Goal: Task Accomplishment & Management: Manage account settings

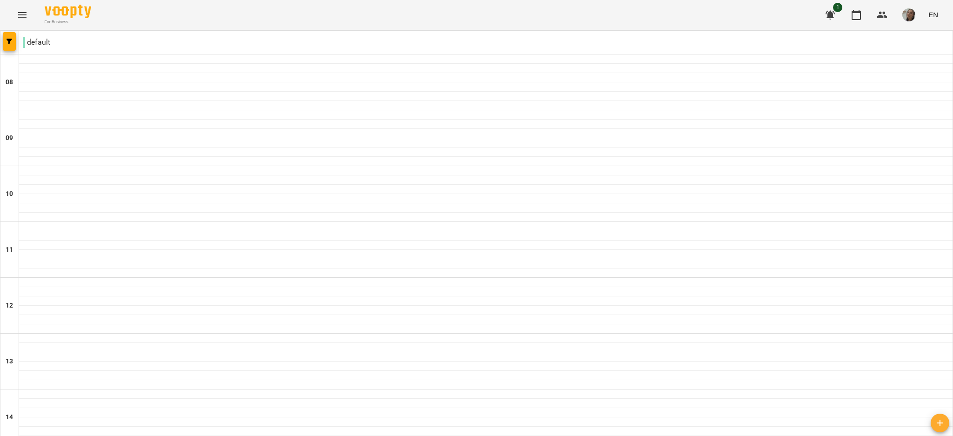
scroll to position [378, 0]
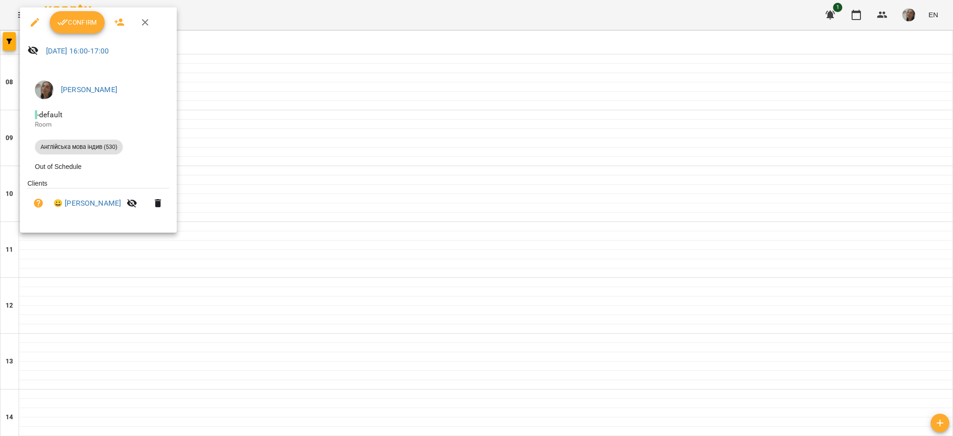
click at [91, 18] on span "Confirm" at bounding box center [77, 22] width 40 height 11
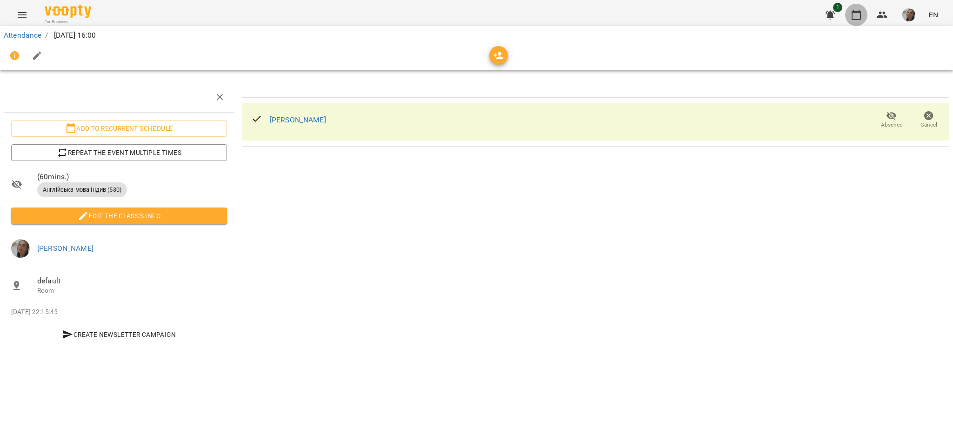
click at [860, 17] on icon "button" at bounding box center [856, 14] width 11 height 11
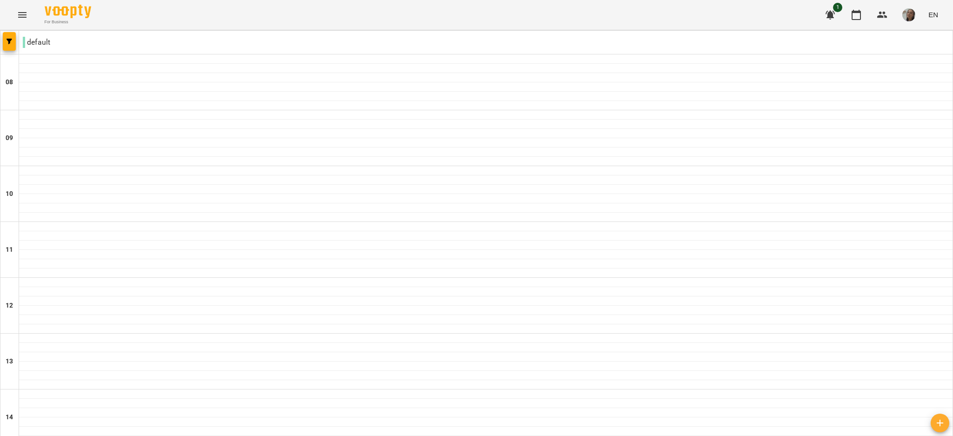
scroll to position [402, 0]
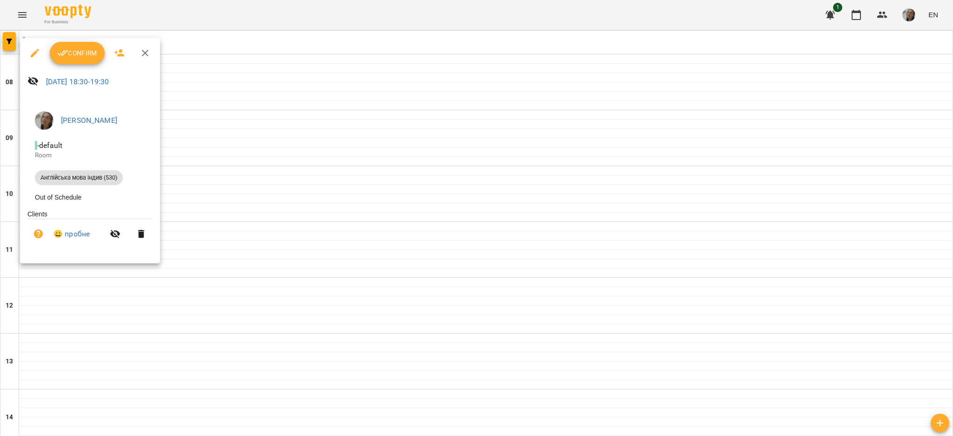
click at [65, 54] on icon "button" at bounding box center [62, 52] width 11 height 11
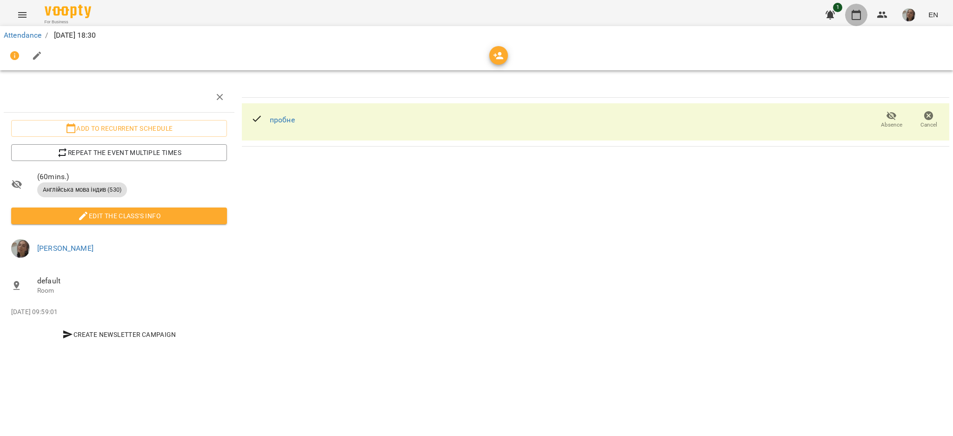
click at [853, 17] on icon "button" at bounding box center [856, 14] width 11 height 11
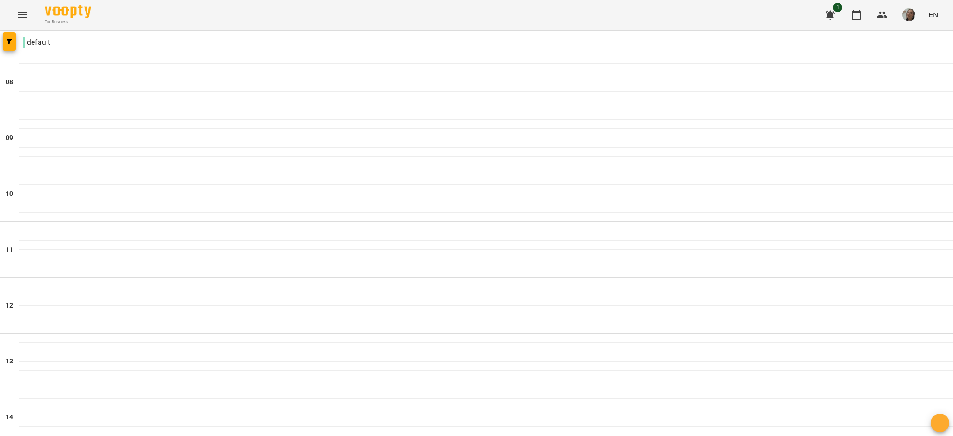
scroll to position [386, 0]
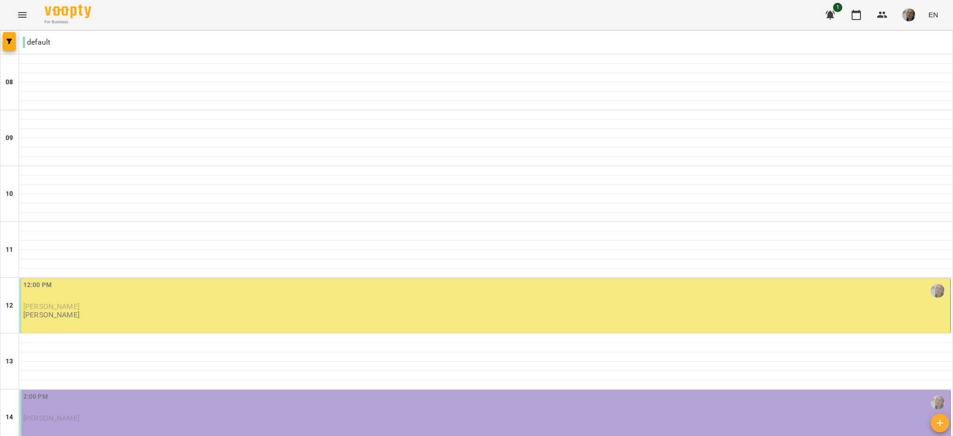
scroll to position [218, 0]
